Goal: Transaction & Acquisition: Purchase product/service

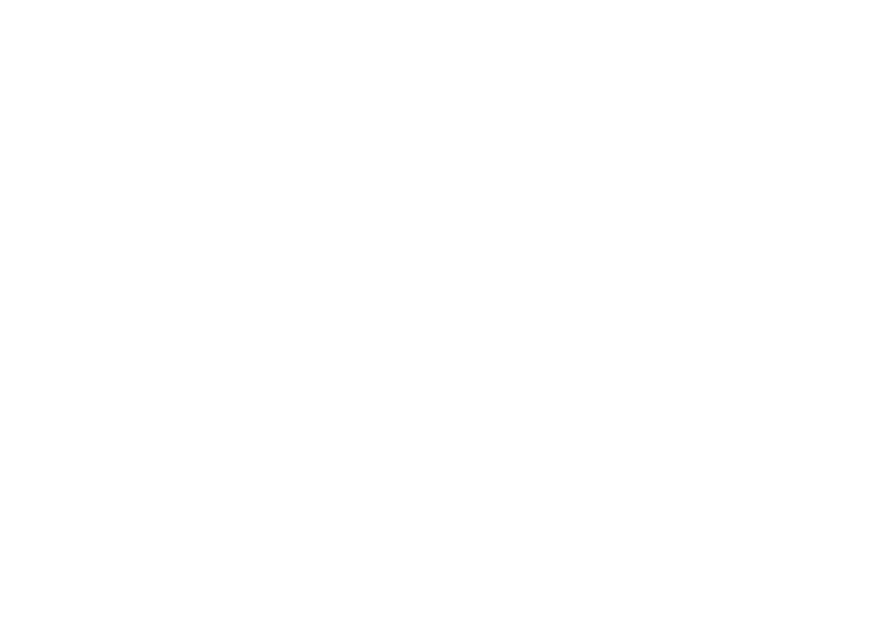
select select ""en""
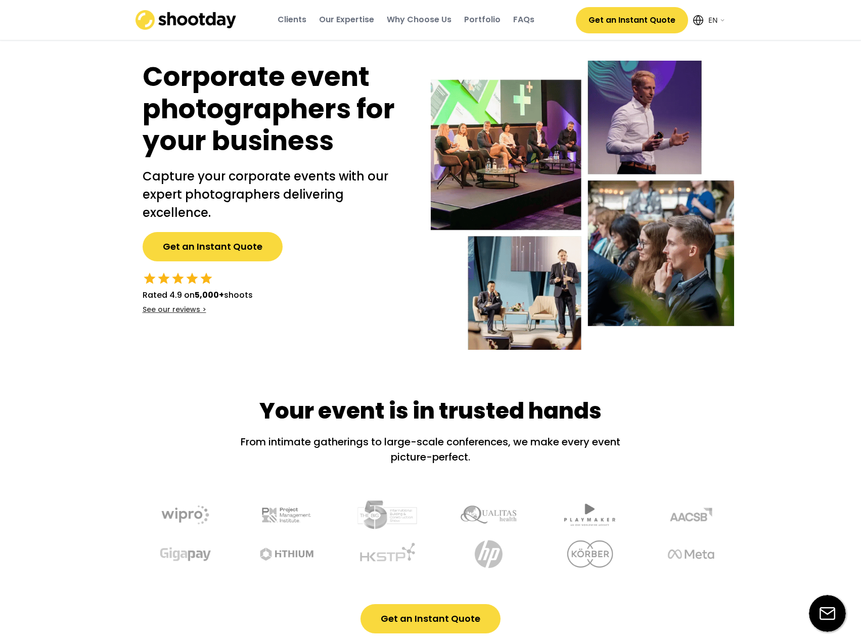
click at [295, 20] on div "Clients" at bounding box center [292, 19] width 29 height 11
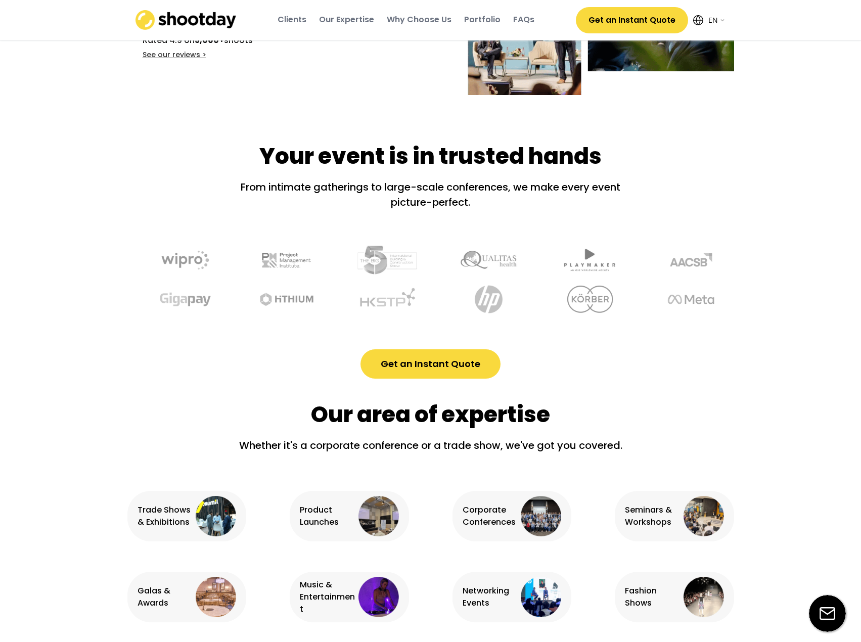
scroll to position [253, 0]
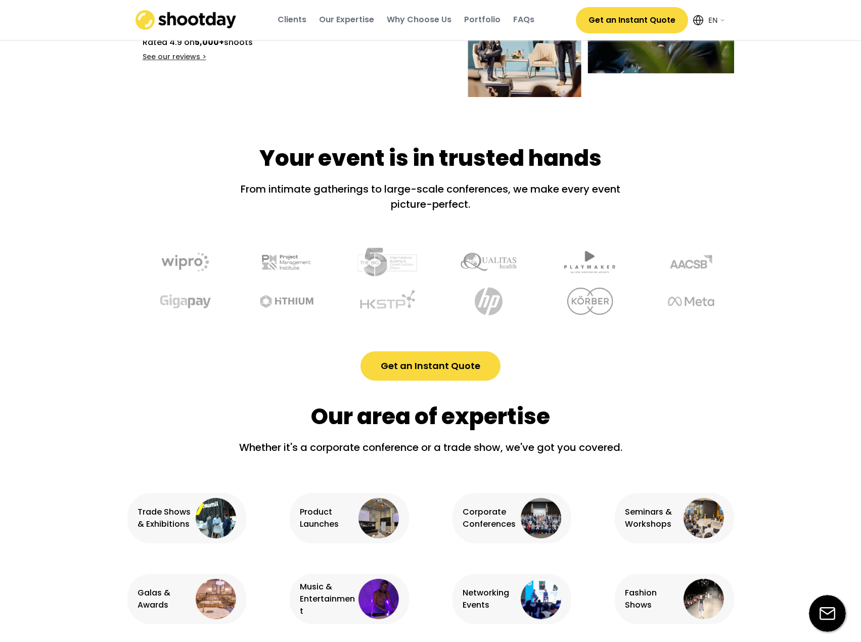
click at [440, 370] on button "Get an Instant Quote" at bounding box center [431, 366] width 140 height 29
